Goal: Task Accomplishment & Management: Manage account settings

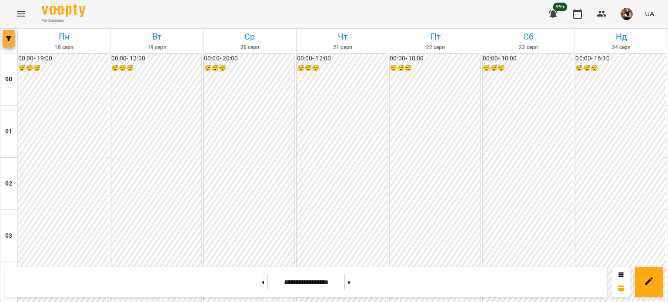
click at [10, 38] on icon "button" at bounding box center [8, 38] width 5 height 5
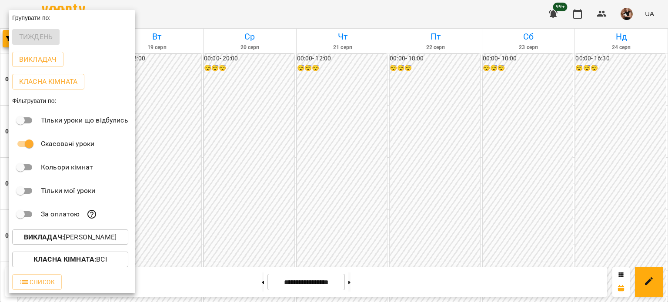
click at [83, 242] on p "Викладач : Стефак Марія Ярославівна" at bounding box center [70, 237] width 93 height 10
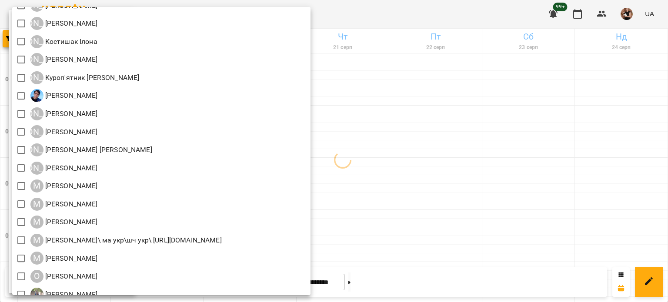
scroll to position [608, 0]
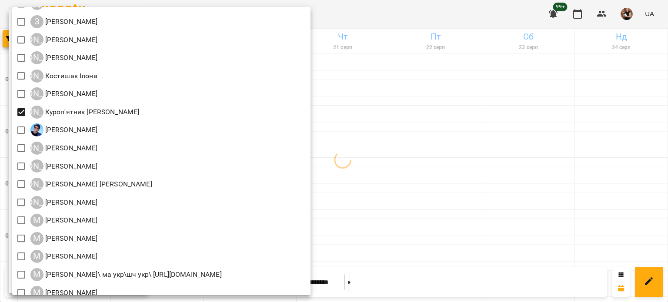
click at [514, 140] on div at bounding box center [334, 151] width 668 height 302
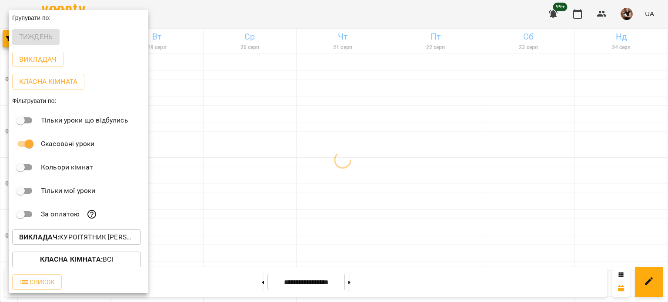
click at [514, 140] on div at bounding box center [334, 151] width 668 height 302
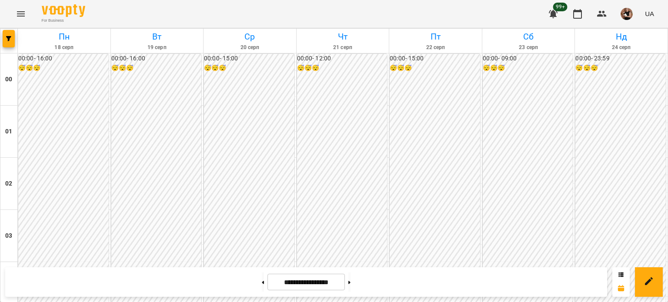
scroll to position [782, 0]
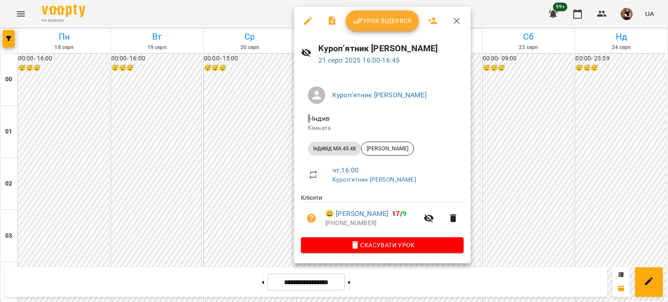
click at [456, 20] on icon "button" at bounding box center [456, 21] width 6 height 6
